Goal: Task Accomplishment & Management: Use online tool/utility

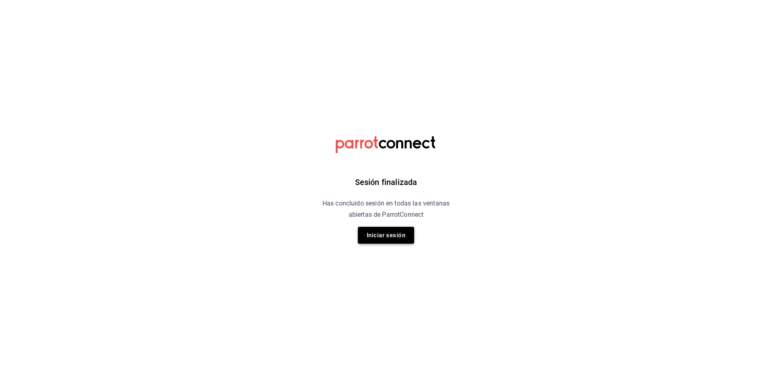
click at [402, 241] on button "Iniciar sesión" at bounding box center [386, 235] width 56 height 17
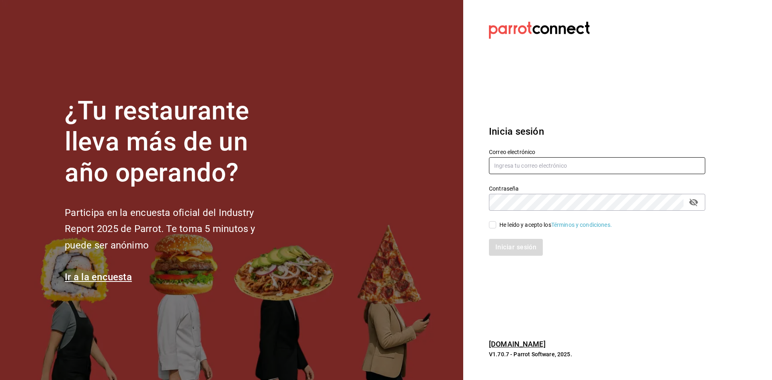
type input "[EMAIL_ADDRESS][DOMAIN_NAME]"
click at [493, 228] on input "He leído y acepto los Términos y condiciones." at bounding box center [492, 224] width 7 height 7
checkbox input "true"
click at [511, 247] on button "Iniciar sesión" at bounding box center [516, 247] width 55 height 17
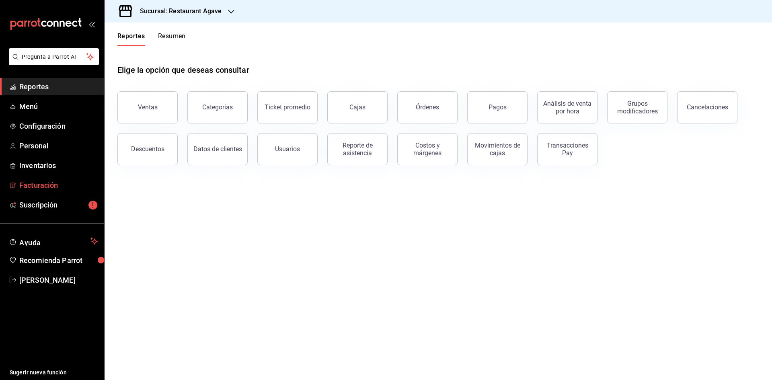
click at [33, 183] on span "Facturación" at bounding box center [58, 185] width 78 height 11
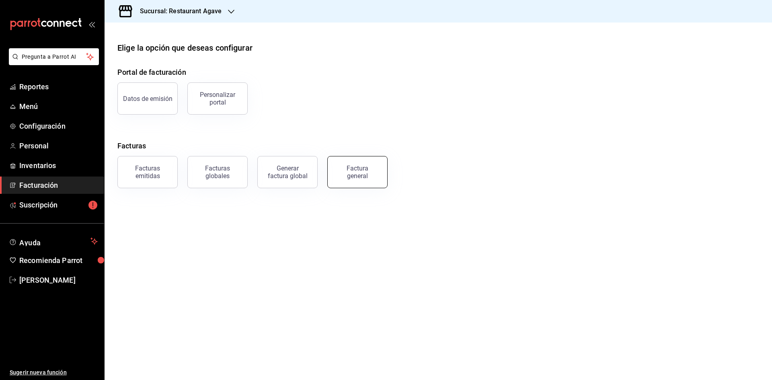
click at [368, 178] on div "Factura general" at bounding box center [358, 172] width 40 height 15
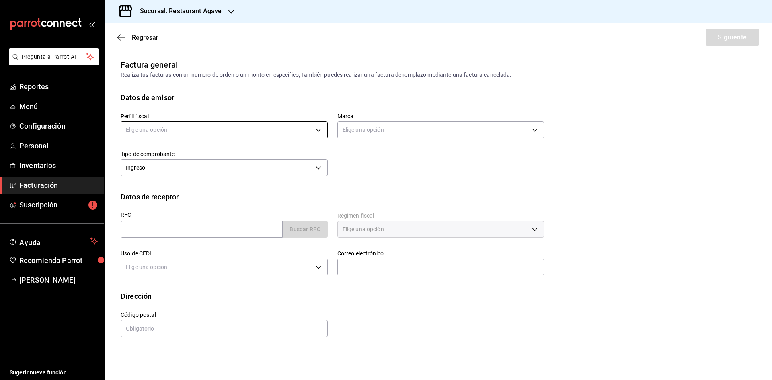
click at [241, 133] on body "Pregunta a Parrot AI Reportes Menú Configuración Personal Inventarios Facturaci…" at bounding box center [386, 190] width 772 height 380
click at [240, 173] on li "MIGUEL ANGEL MARTINEZ ANTILLON" at bounding box center [224, 170] width 206 height 15
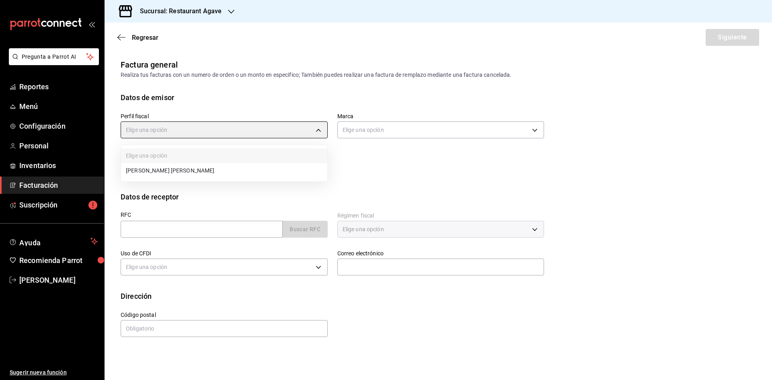
type input "ad901036-74df-4fe8-addc-bdb4b17d016d"
type input "ac14864f-e3a0-4832-92fd-dda121f57a49"
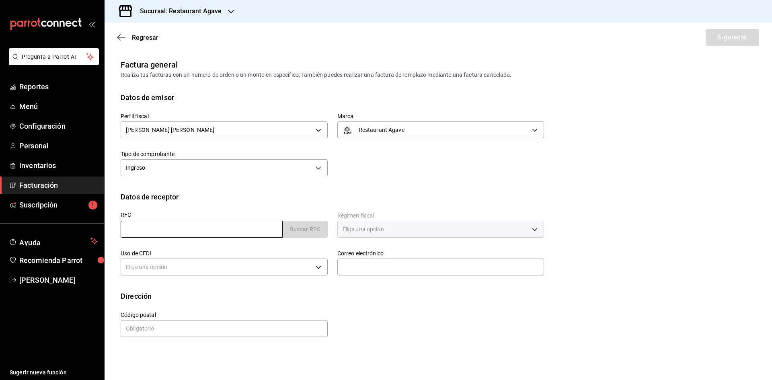
click at [229, 227] on input "text" at bounding box center [202, 229] width 162 height 17
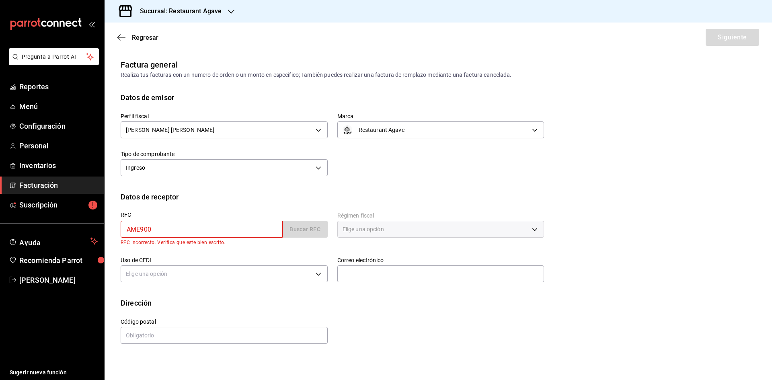
type input "AME9006135H0"
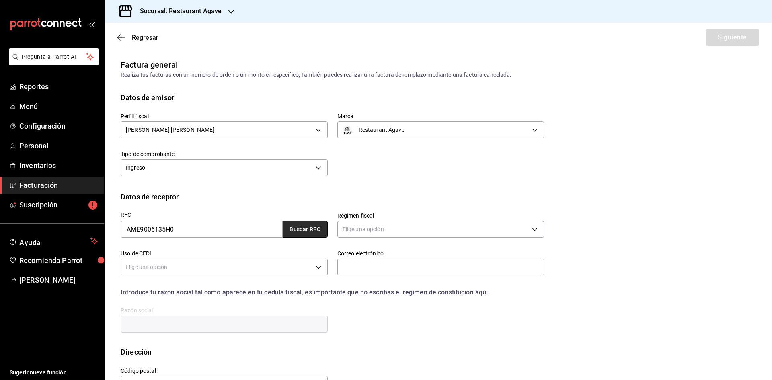
click at [301, 228] on button "Buscar RFC" at bounding box center [305, 229] width 45 height 17
type input "601"
type input "G03"
type input "mloya@adium.com.mx"
type input "14370"
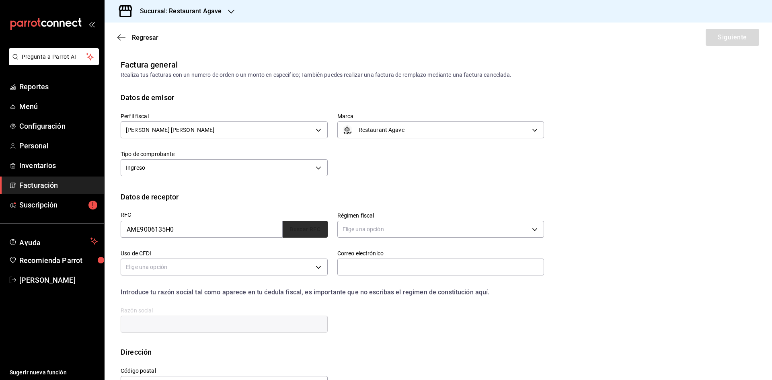
type input "ASOFARMA DE MEXICO"
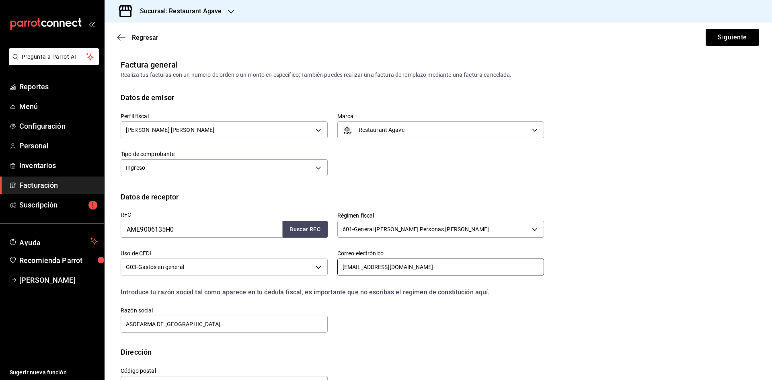
drag, startPoint x: 406, startPoint y: 267, endPoint x: 330, endPoint y: 268, distance: 75.6
click at [330, 268] on div "Correo electrónico mloya@adium.com.mx" at bounding box center [436, 259] width 217 height 38
type input "daniev02@outlook.com"
click at [735, 41] on button "Siguiente" at bounding box center [733, 37] width 54 height 17
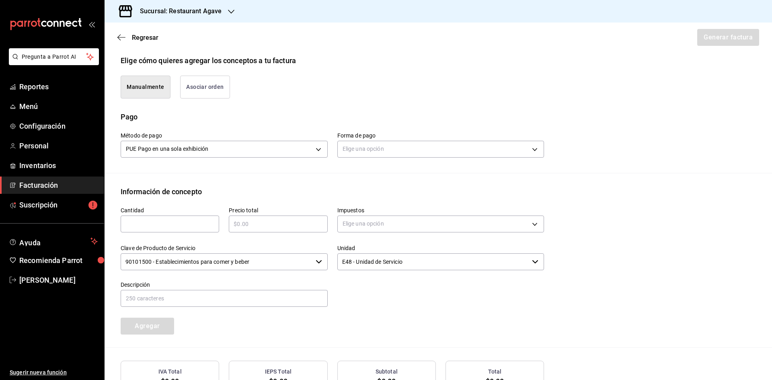
scroll to position [241, 0]
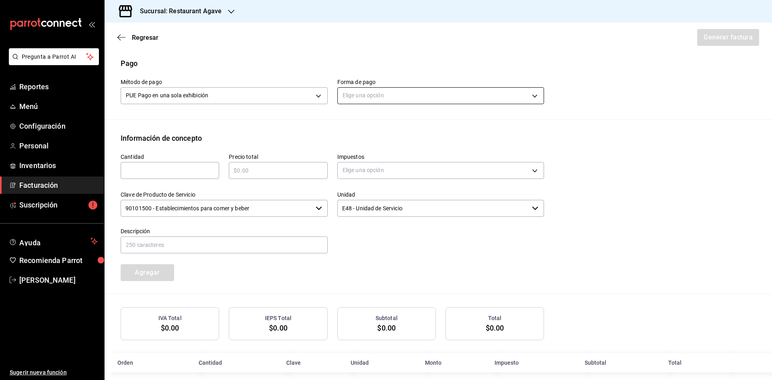
click at [358, 91] on body "Pregunta a Parrot AI Reportes Menú Configuración Personal Inventarios Facturaci…" at bounding box center [386, 190] width 772 height 380
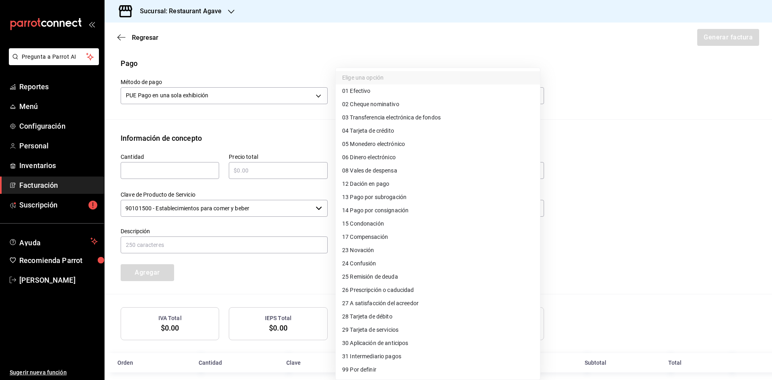
click at [415, 130] on li "04 Tarjeta de crédito" at bounding box center [438, 130] width 204 height 13
type input "04"
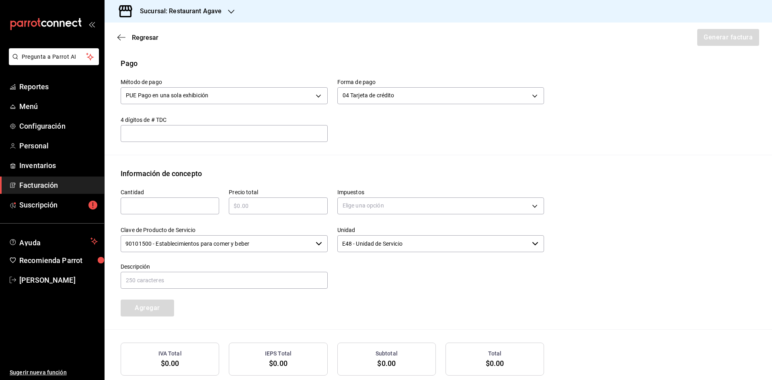
click at [148, 213] on div "​" at bounding box center [170, 206] width 99 height 17
type input "1"
click at [241, 213] on div "​" at bounding box center [278, 206] width 99 height 17
type input "$510"
click at [365, 207] on body "Pregunta a Parrot AI Reportes Menú Configuración Personal Inventarios Facturaci…" at bounding box center [386, 190] width 772 height 380
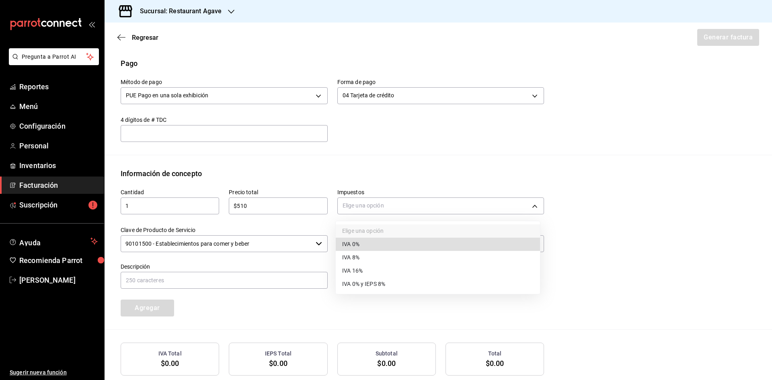
click at [378, 268] on li "IVA 16%" at bounding box center [438, 270] width 204 height 13
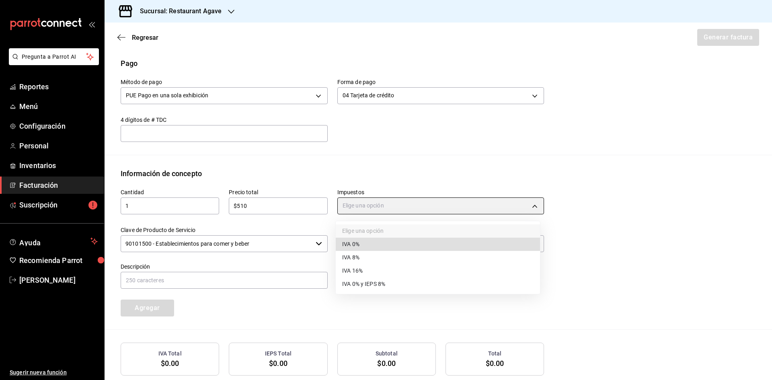
type input "IVA_16"
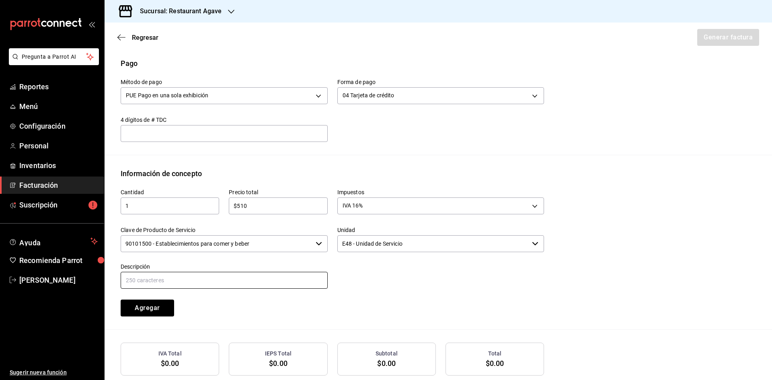
click at [288, 277] on input "text" at bounding box center [224, 280] width 207 height 17
type input "consumo"
click at [150, 307] on button "Agregar" at bounding box center [148, 308] width 54 height 17
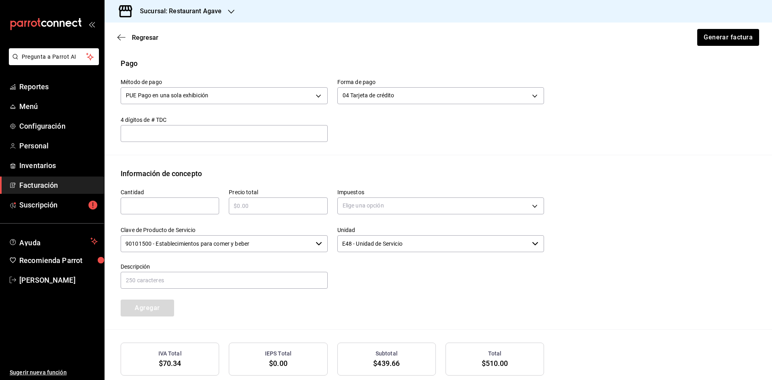
click at [177, 207] on input "text" at bounding box center [170, 206] width 99 height 10
type input "1"
click at [253, 206] on input "text" at bounding box center [278, 206] width 99 height 10
type input "$51"
click at [352, 200] on body "Pregunta a Parrot AI Reportes Menú Configuración Personal Inventarios Facturaci…" at bounding box center [386, 190] width 772 height 380
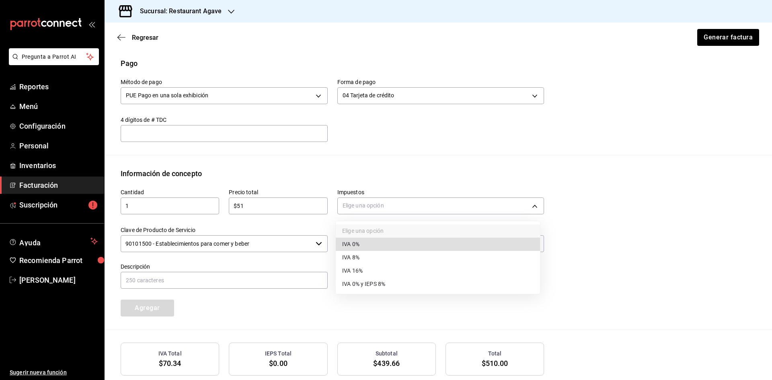
click at [371, 245] on li "IVA 0%" at bounding box center [438, 244] width 204 height 13
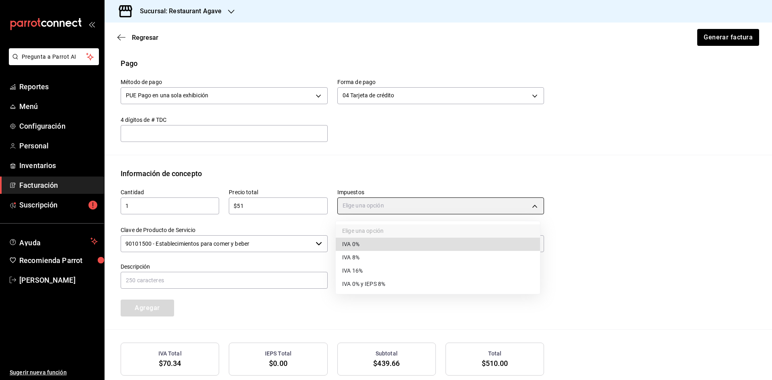
type input "IVA_0"
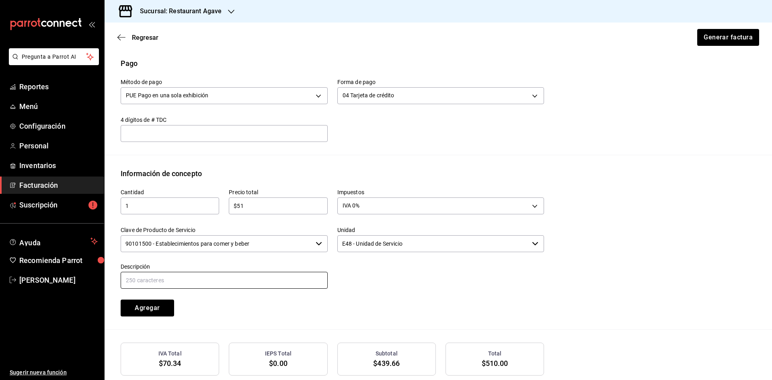
click at [288, 282] on input "text" at bounding box center [224, 280] width 207 height 17
type input "propina"
click at [144, 307] on button "Agregar" at bounding box center [148, 308] width 54 height 17
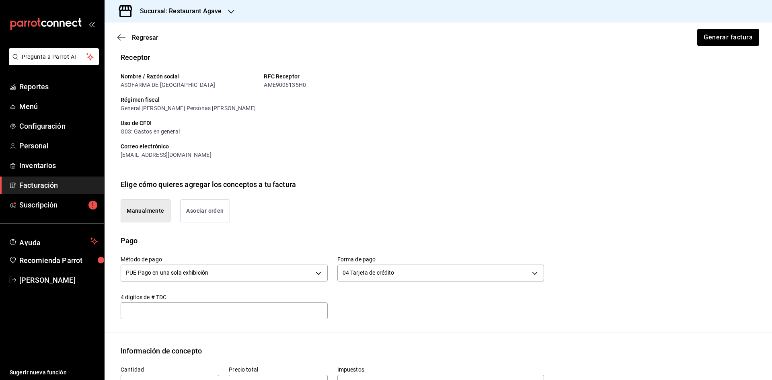
scroll to position [0, 0]
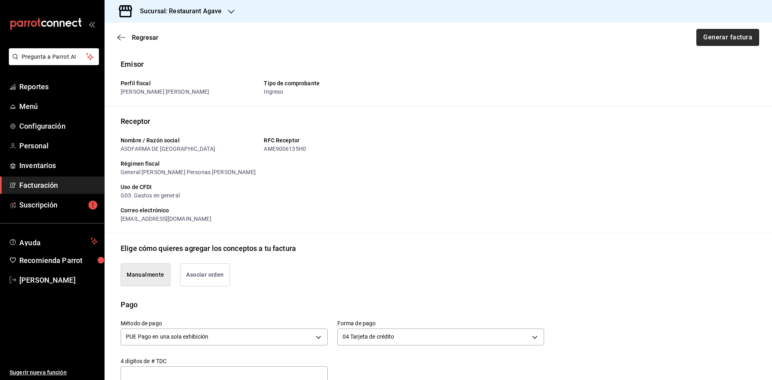
click at [732, 35] on button "Generar factura" at bounding box center [728, 37] width 63 height 17
